Goal: Information Seeking & Learning: Get advice/opinions

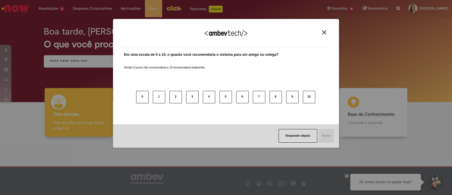
drag, startPoint x: 324, startPoint y: 33, endPoint x: 314, endPoint y: 33, distance: 9.9
click at [324, 32] on img "Close" at bounding box center [324, 32] width 4 height 4
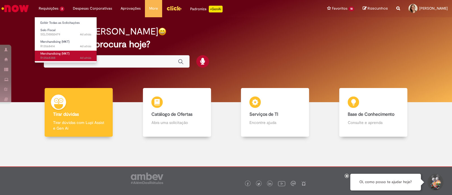
click at [62, 54] on span "Merchandising (MKT)" at bounding box center [54, 53] width 29 height 4
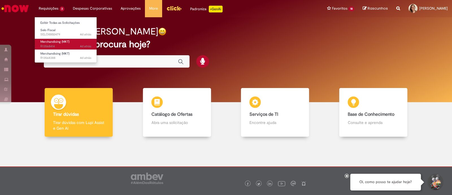
click at [69, 44] on link "Merchandising (MKT) 4d atrás 4 dias atrás R13568414" at bounding box center [66, 44] width 62 height 10
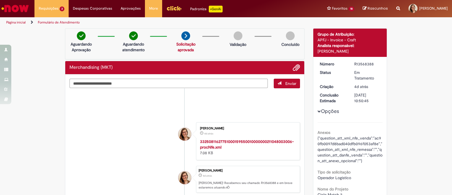
click at [15, 7] on img "Ir para a Homepage" at bounding box center [15, 8] width 29 height 11
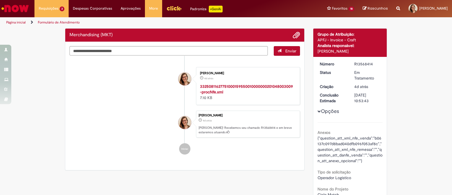
click at [22, 6] on img "Ir para a Homepage" at bounding box center [15, 8] width 29 height 11
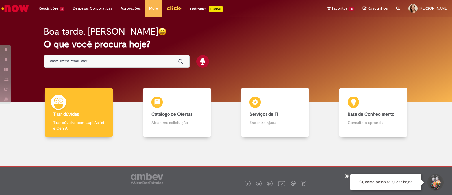
click at [121, 115] on link "Tirar dúvidas Tirar dúvidas Tirar dúvidas com Lupi Assist e Gen Ai" at bounding box center [79, 112] width 98 height 49
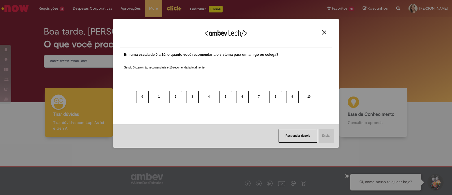
click at [331, 34] on div "Agradecemos seu feedback!" at bounding box center [226, 37] width 212 height 22
click at [326, 34] on img "Close" at bounding box center [324, 32] width 4 height 4
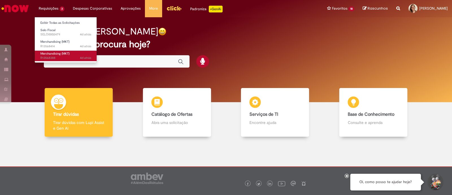
click at [64, 53] on span "Merchandising (MKT)" at bounding box center [54, 53] width 29 height 4
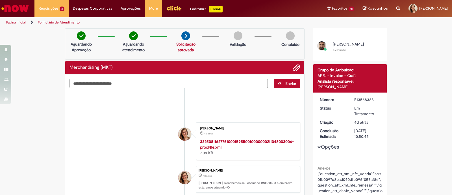
click at [23, 5] on img "Ir para a Homepage" at bounding box center [15, 8] width 29 height 11
